Goal: Information Seeking & Learning: Learn about a topic

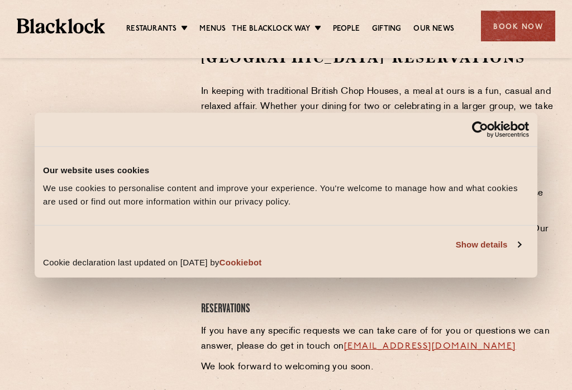
scroll to position [378, 0]
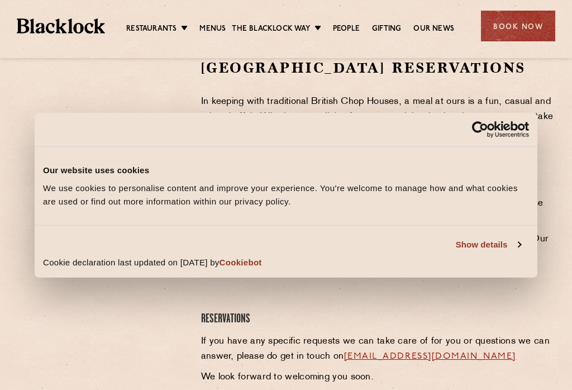
click at [508, 249] on link "Show details" at bounding box center [488, 244] width 65 height 13
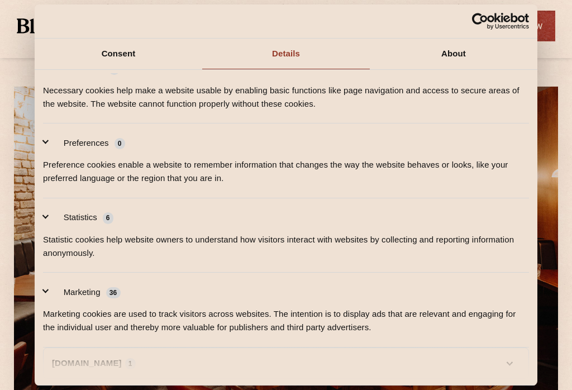
scroll to position [0, 0]
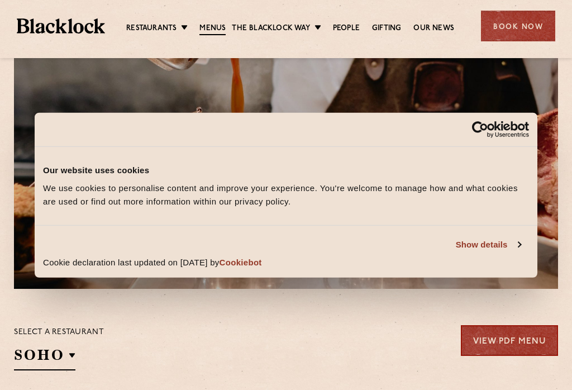
click at [212, 34] on link "Menus" at bounding box center [212, 29] width 26 height 12
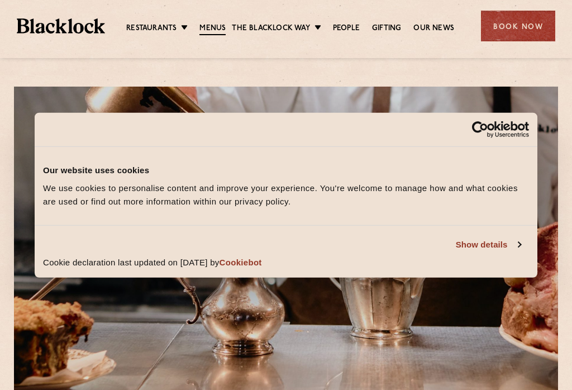
click at [515, 246] on link "Show details" at bounding box center [488, 244] width 65 height 13
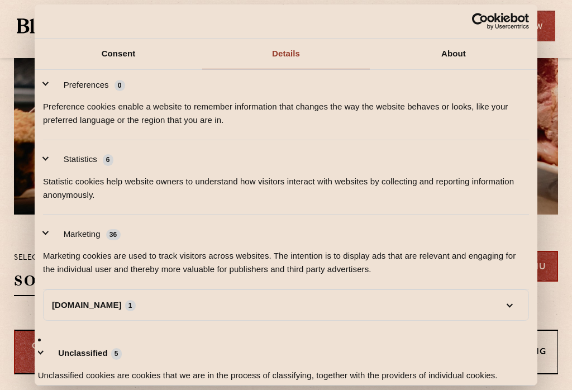
scroll to position [186, 0]
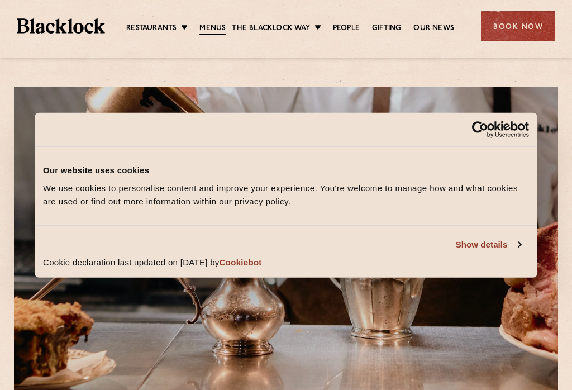
click at [220, 27] on link "Menus" at bounding box center [212, 29] width 26 height 12
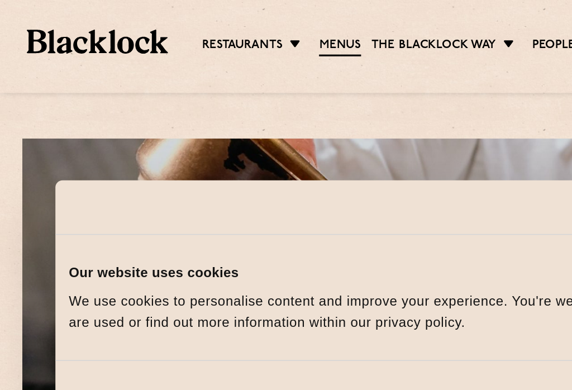
scroll to position [0, 156]
click at [199, 23] on link "Menus" at bounding box center [212, 29] width 26 height 12
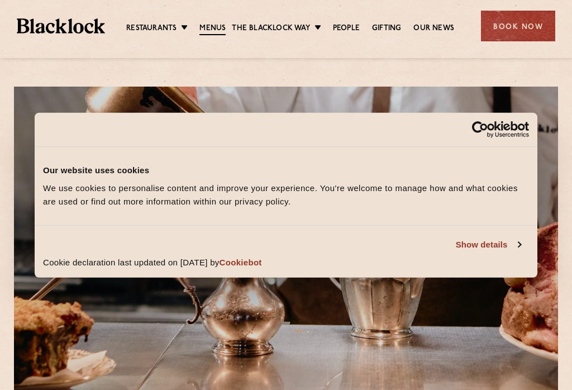
click at [501, 250] on link "Show details" at bounding box center [488, 244] width 65 height 13
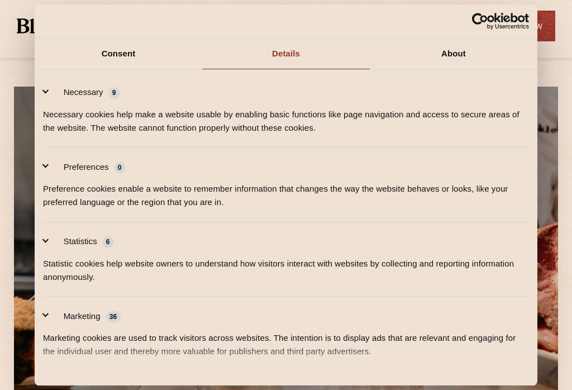
scroll to position [-1, 0]
